Goal: Use online tool/utility: Utilize a website feature to perform a specific function

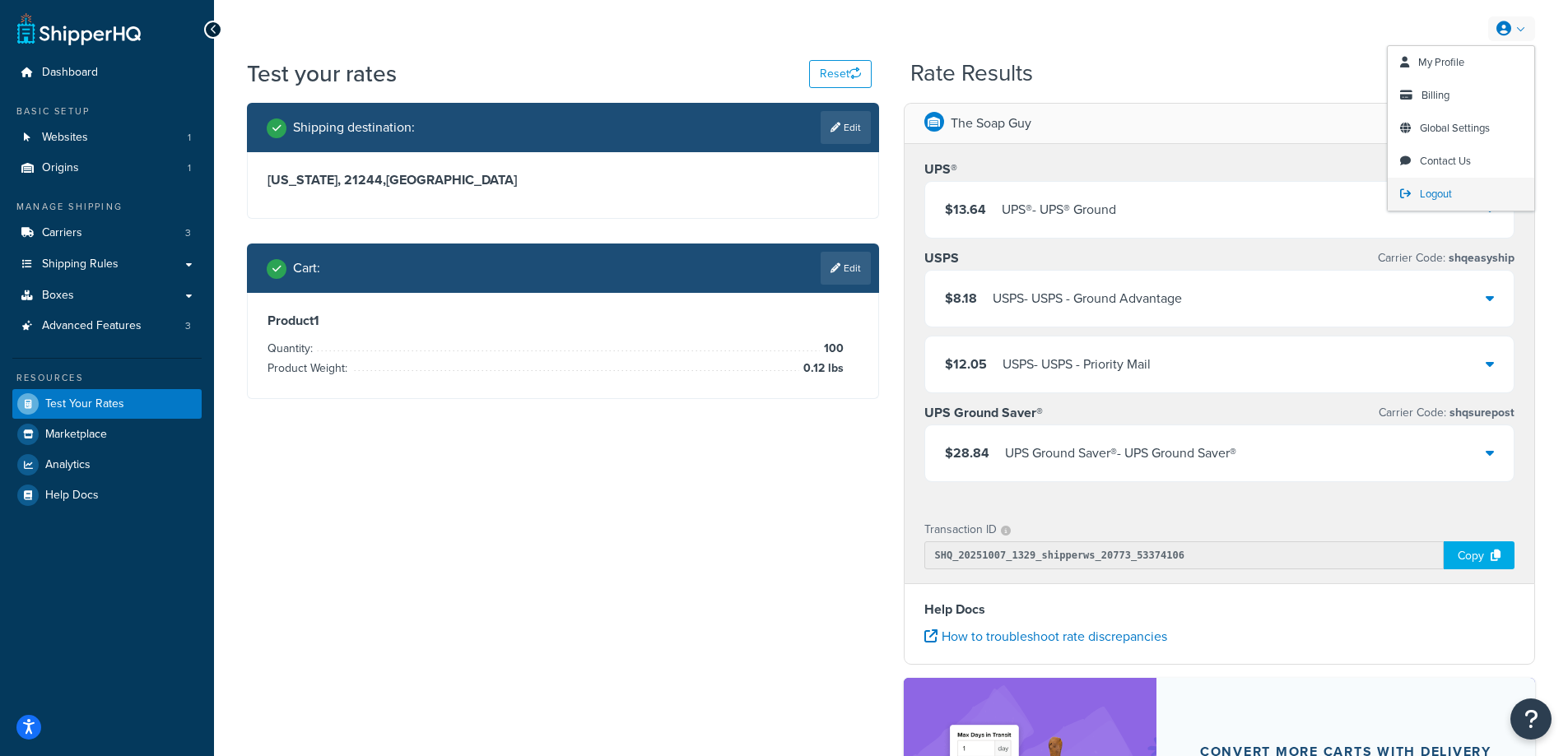
click at [1445, 198] on span "Logout" at bounding box center [1436, 194] width 32 height 15
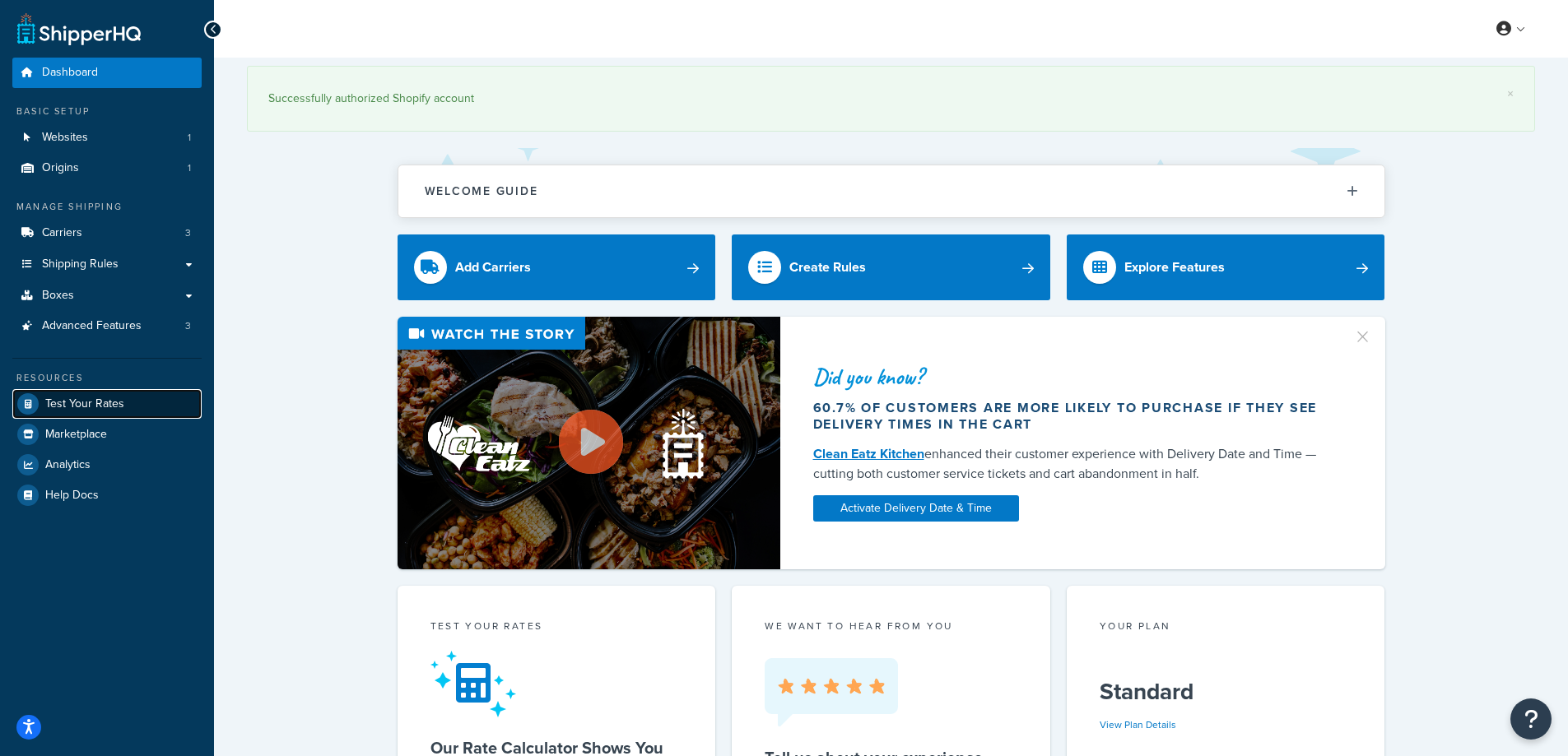
click at [99, 407] on span "Test Your Rates" at bounding box center [85, 405] width 79 height 14
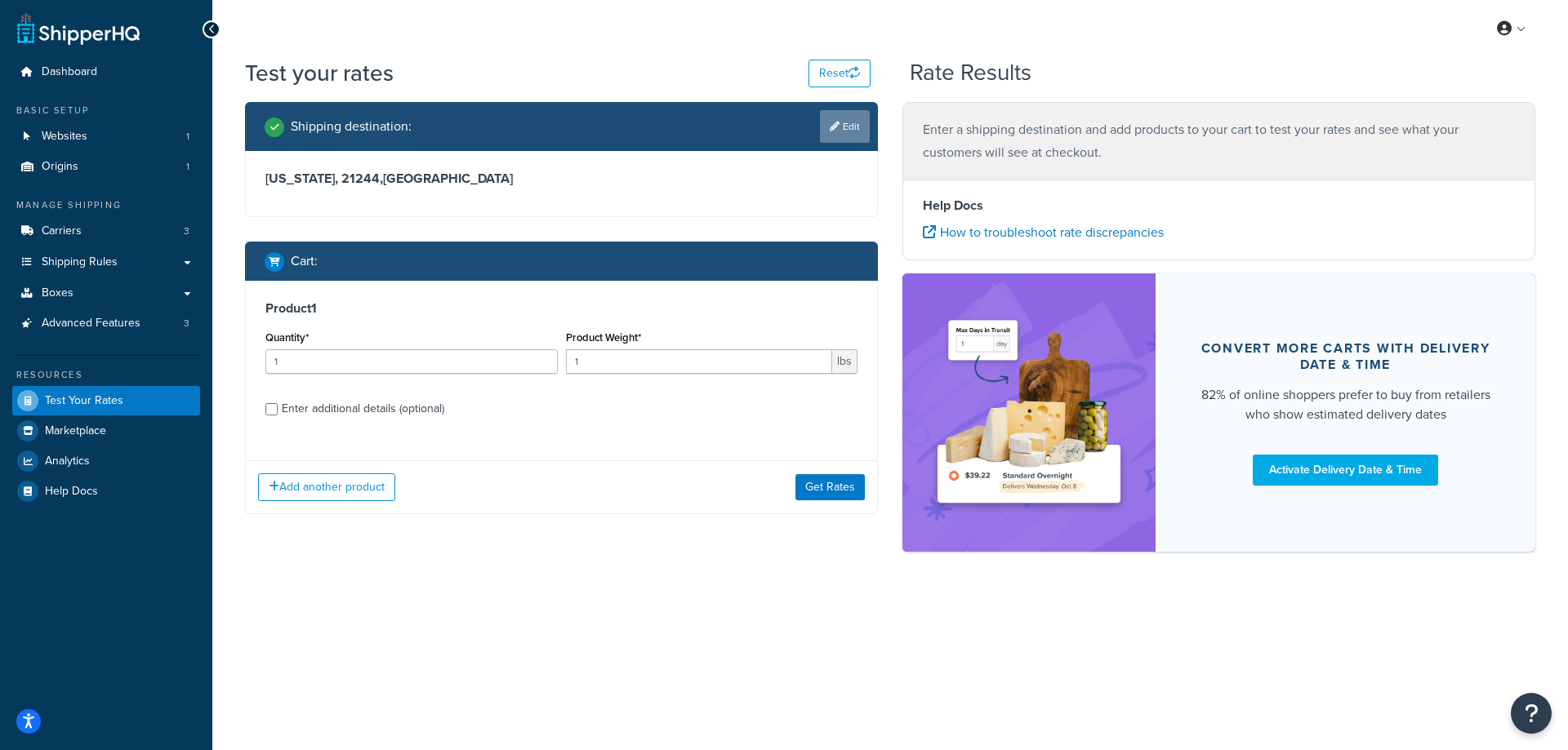
click at [848, 123] on link "Edit" at bounding box center [844, 126] width 50 height 33
select select "MD"
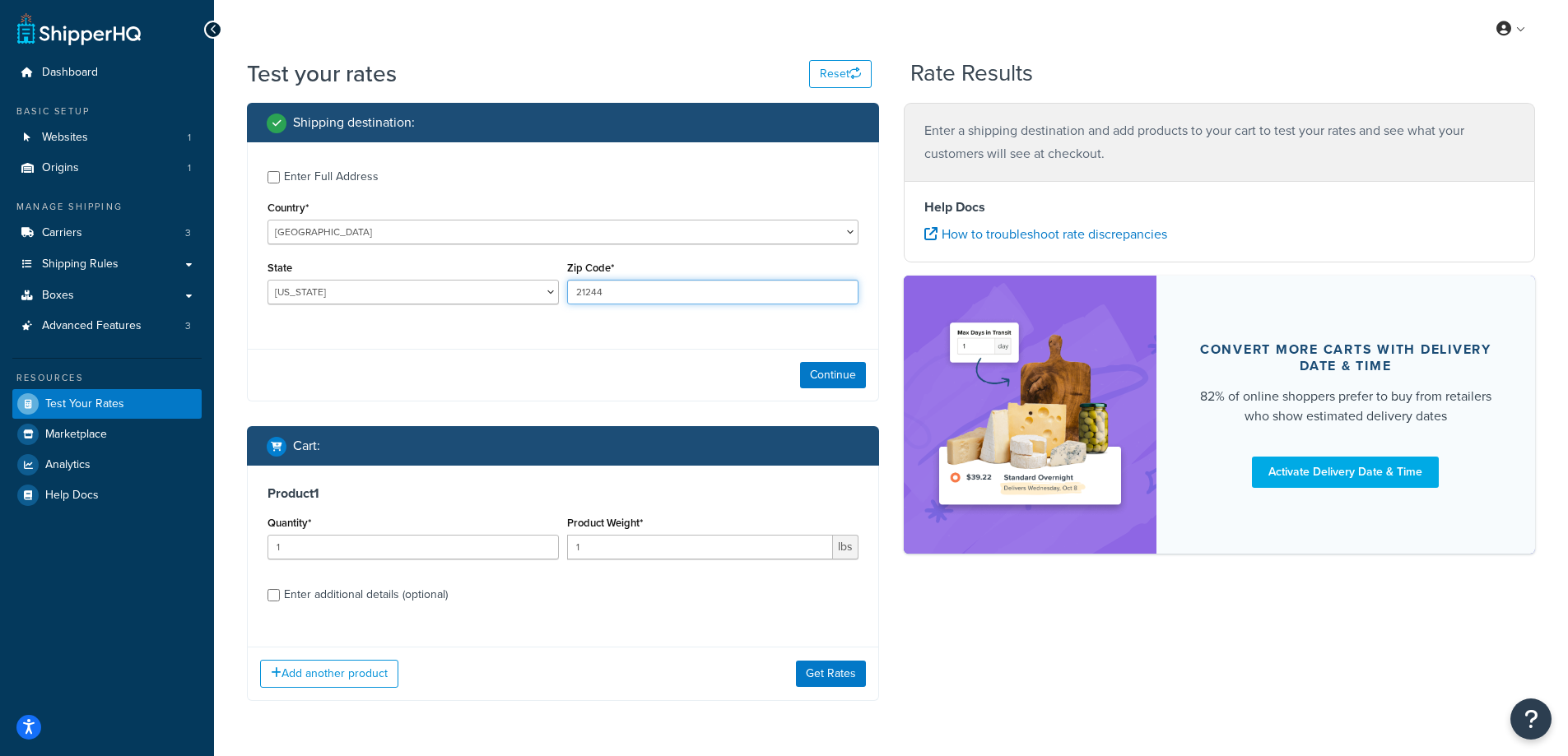
drag, startPoint x: 629, startPoint y: 288, endPoint x: 545, endPoint y: 294, distance: 84.2
click at [558, 288] on div "State [US_STATE] [US_STATE] [US_STATE] [US_STATE] [US_STATE] Armed Forces Ameri…" at bounding box center [562, 286] width 599 height 60
paste input "48307"
type input "48307"
click at [380, 292] on select "[US_STATE] [US_STATE] [US_STATE] [US_STATE] [US_STATE] Armed Forces Americas Ar…" at bounding box center [413, 293] width 292 height 25
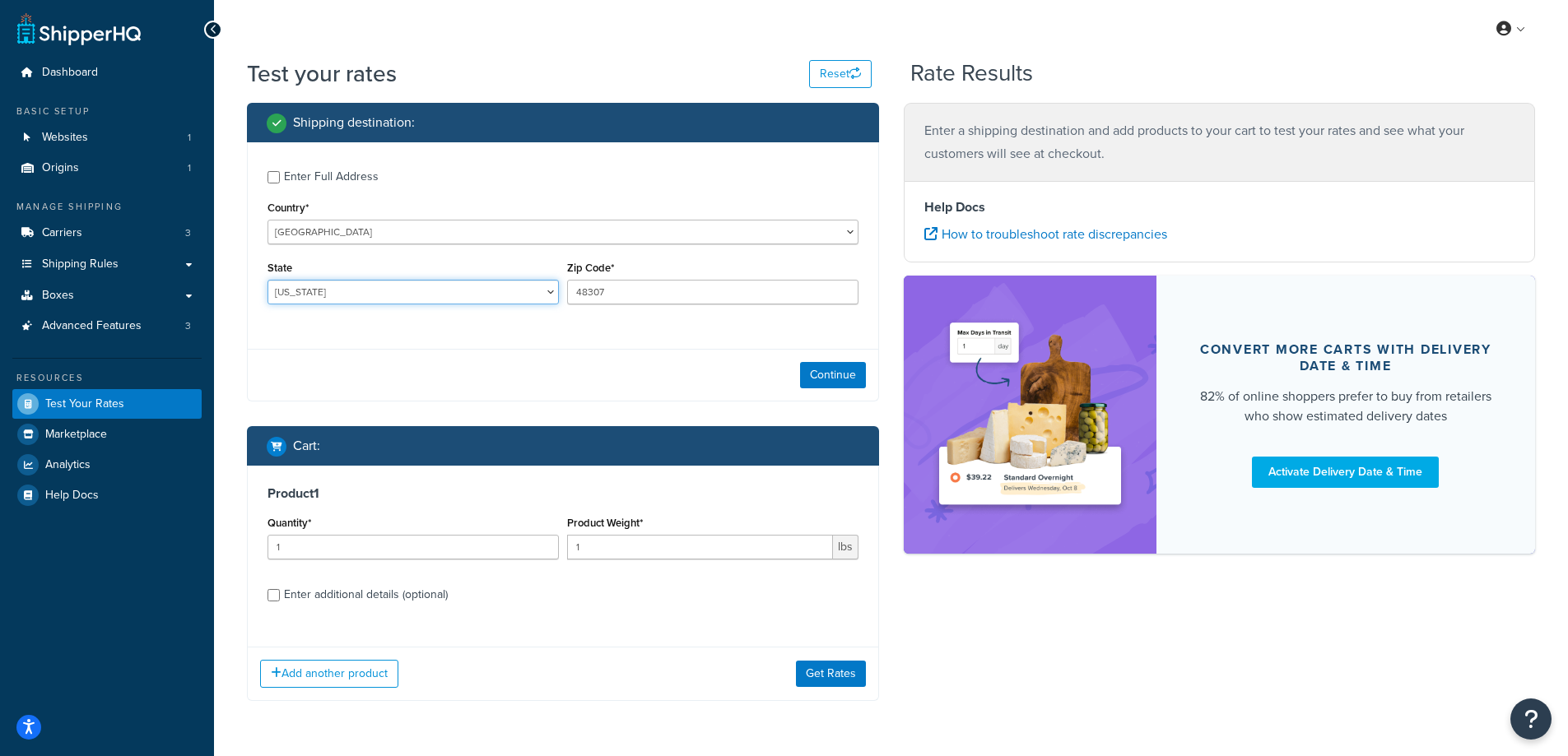
select select "MI"
click at [268, 280] on select "[US_STATE] [US_STATE] [US_STATE] [US_STATE] [US_STATE] Armed Forces Americas Ar…" at bounding box center [413, 293] width 292 height 25
click at [234, 551] on div "Test your rates Reset Rate Results Shipping destination : Enter Full Address Co…" at bounding box center [890, 412] width 1353 height 709
click at [830, 368] on button "Continue" at bounding box center [832, 375] width 66 height 27
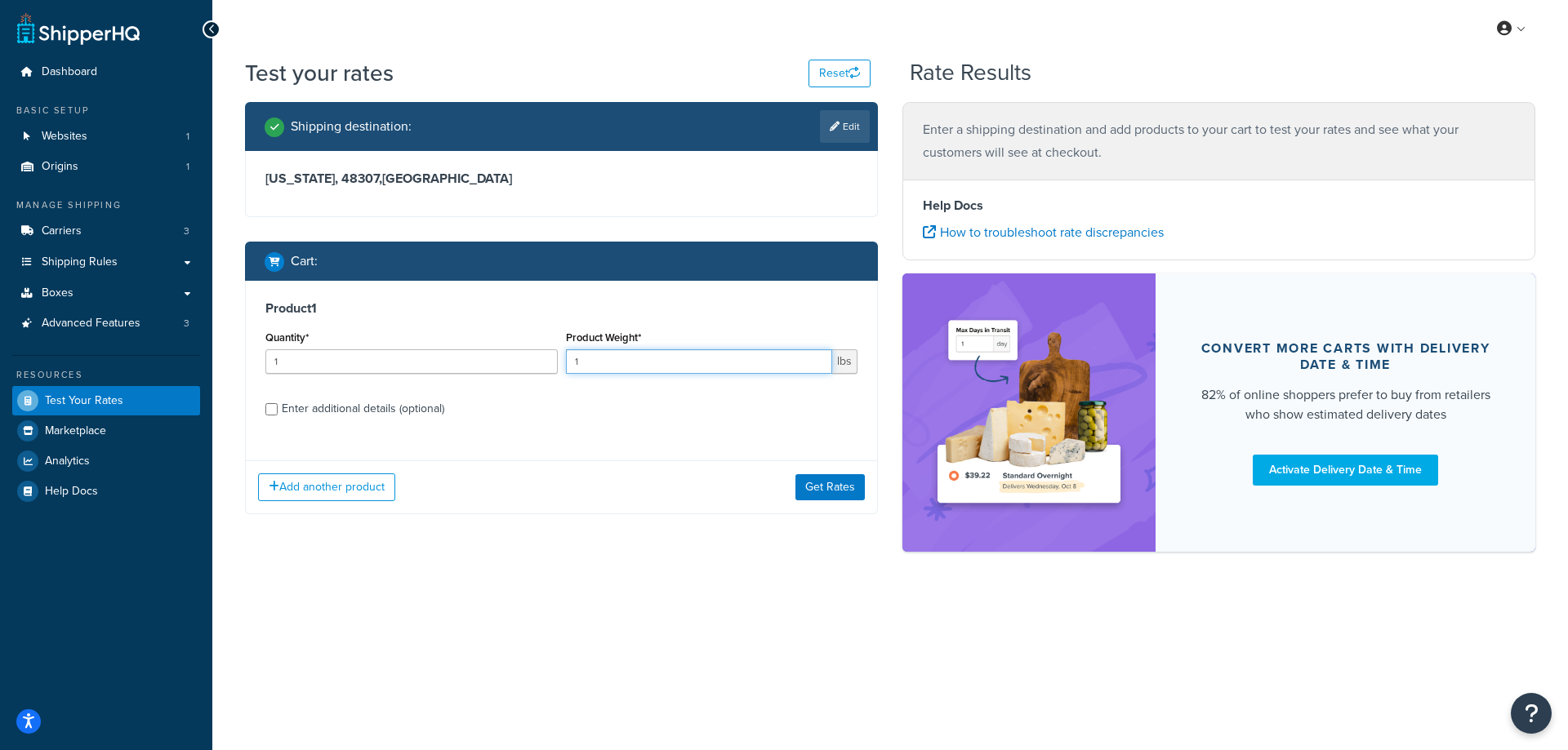
drag, startPoint x: 584, startPoint y: 362, endPoint x: 565, endPoint y: 362, distance: 19.0
click at [566, 362] on input "1" at bounding box center [699, 362] width 267 height 24
paste input "0.79"
type input "0.79"
click at [413, 362] on input "1" at bounding box center [412, 362] width 292 height 24
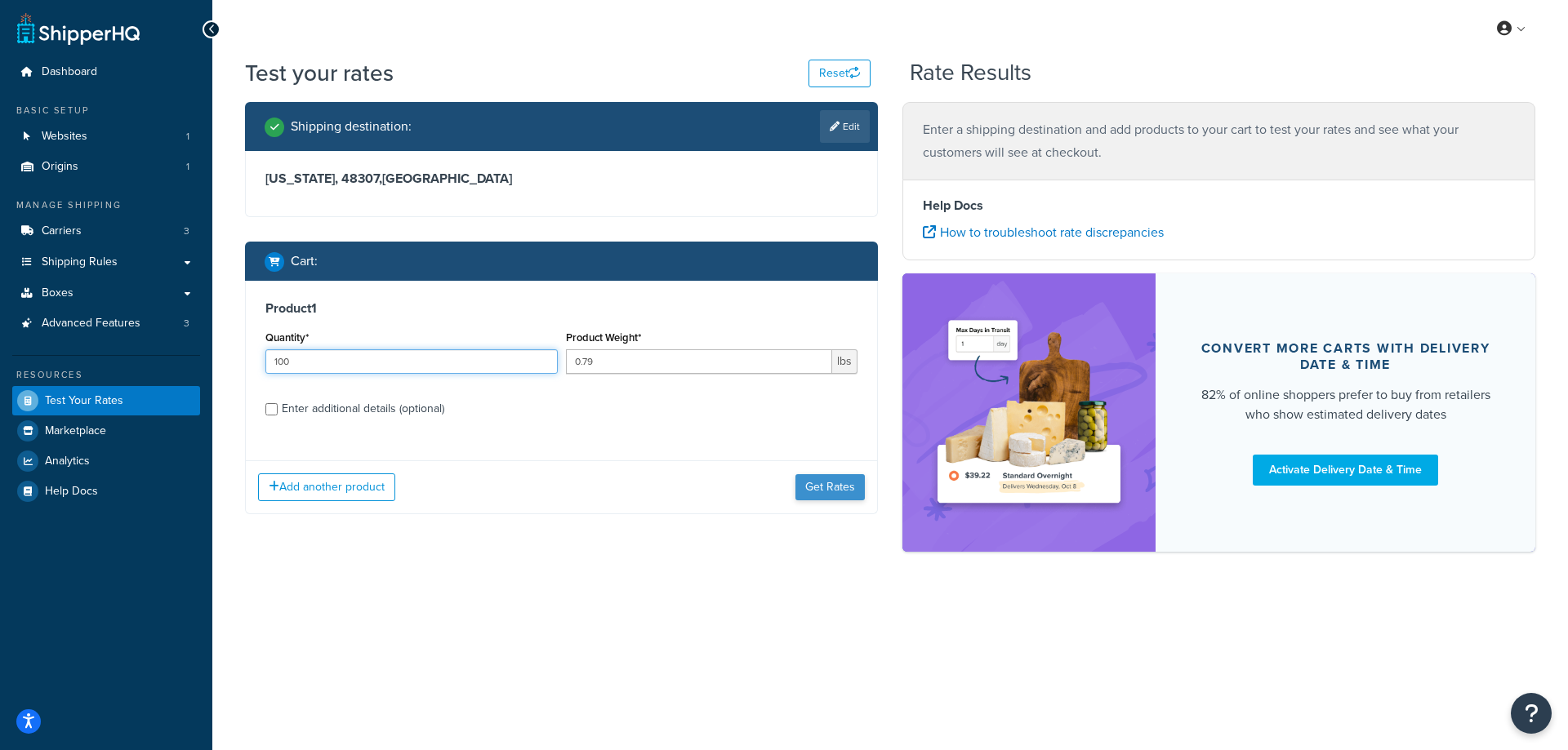
type input "100"
click at [819, 495] on button "Get Rates" at bounding box center [830, 487] width 70 height 26
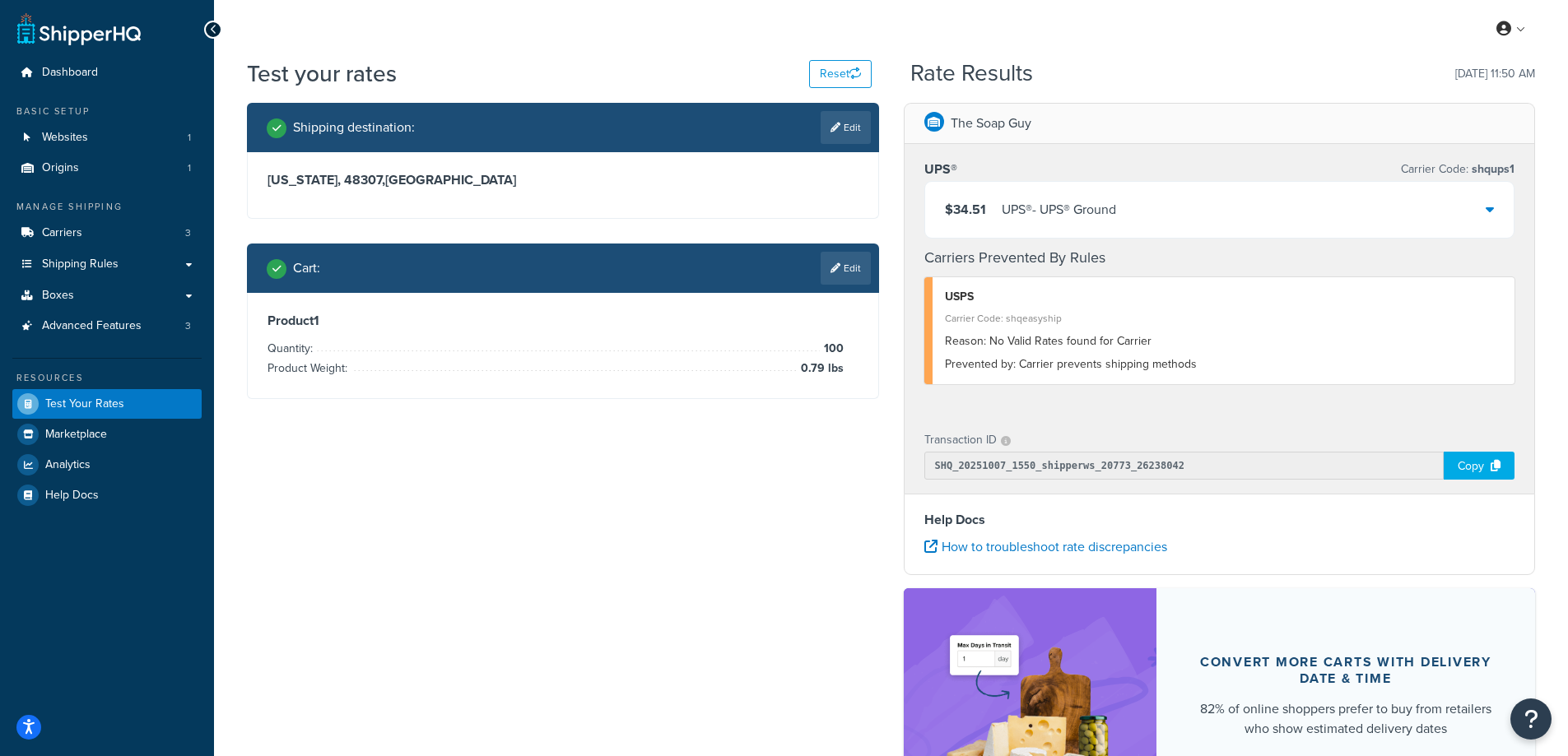
click at [994, 209] on div "$34.51 UPS® - UPS® Ground" at bounding box center [1030, 210] width 171 height 23
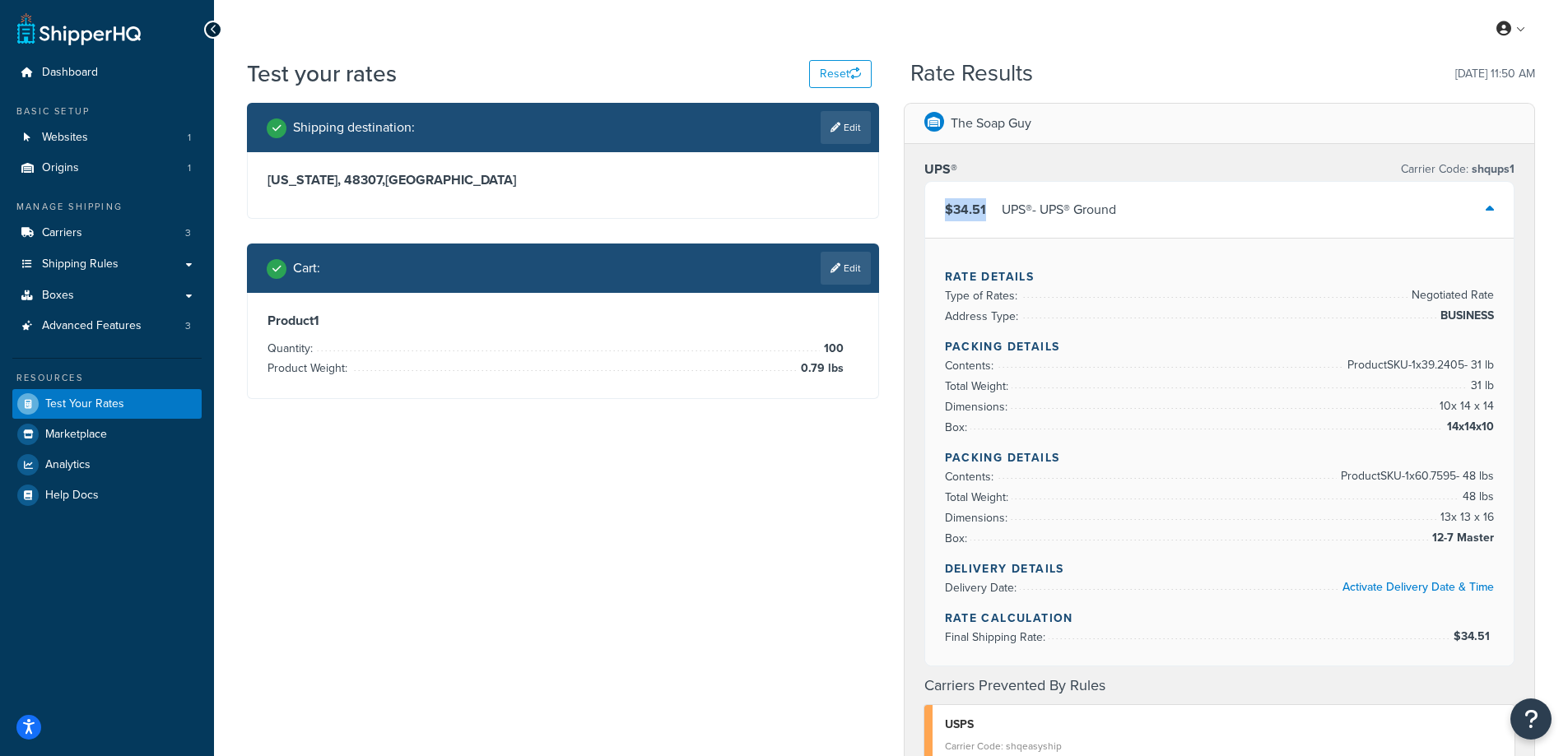
drag, startPoint x: 992, startPoint y: 209, endPoint x: 945, endPoint y: 210, distance: 47.0
click at [945, 210] on div "$34.51 UPS® - UPS® Ground" at bounding box center [1030, 210] width 171 height 23
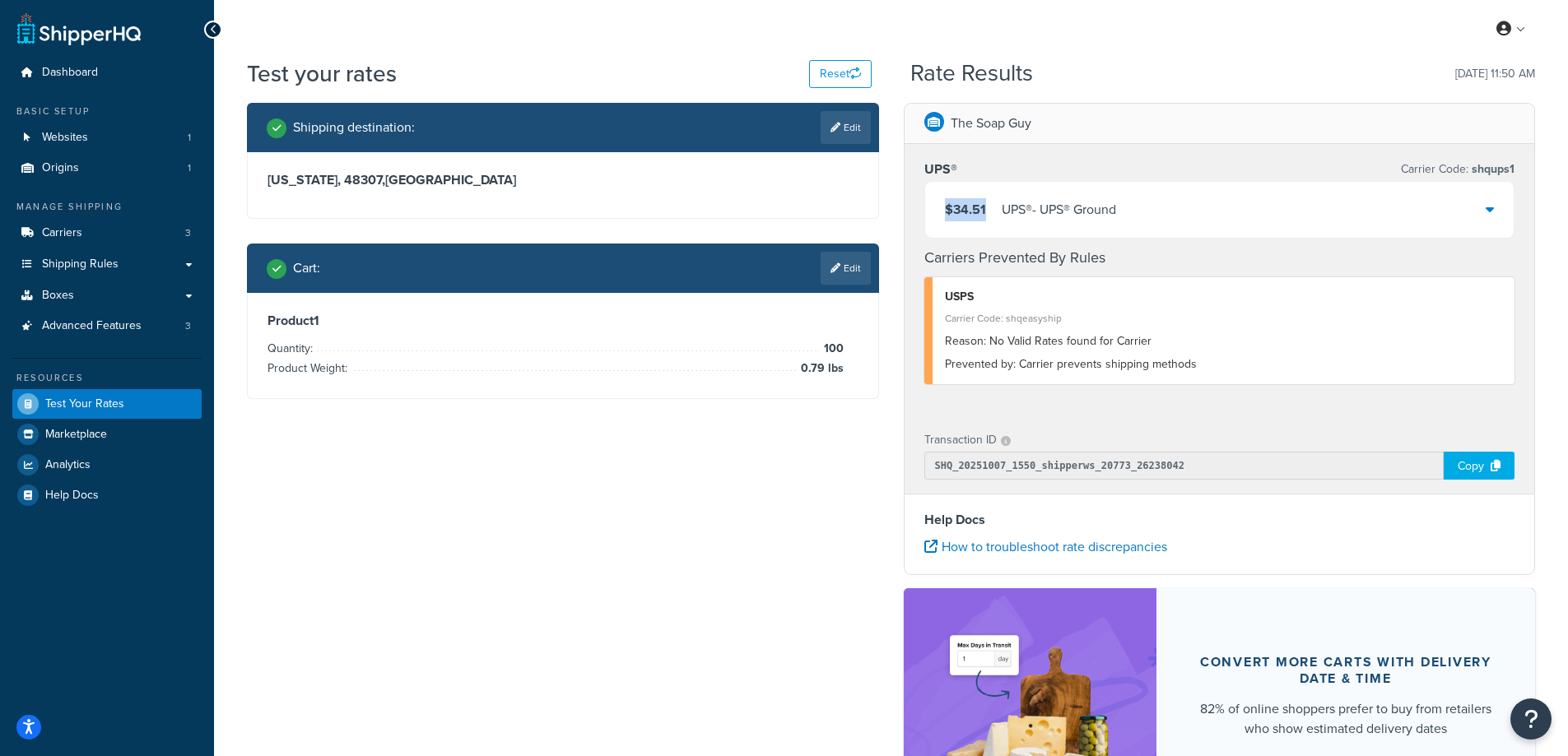
copy span "$34.51"
